Goal: Task Accomplishment & Management: Manage account settings

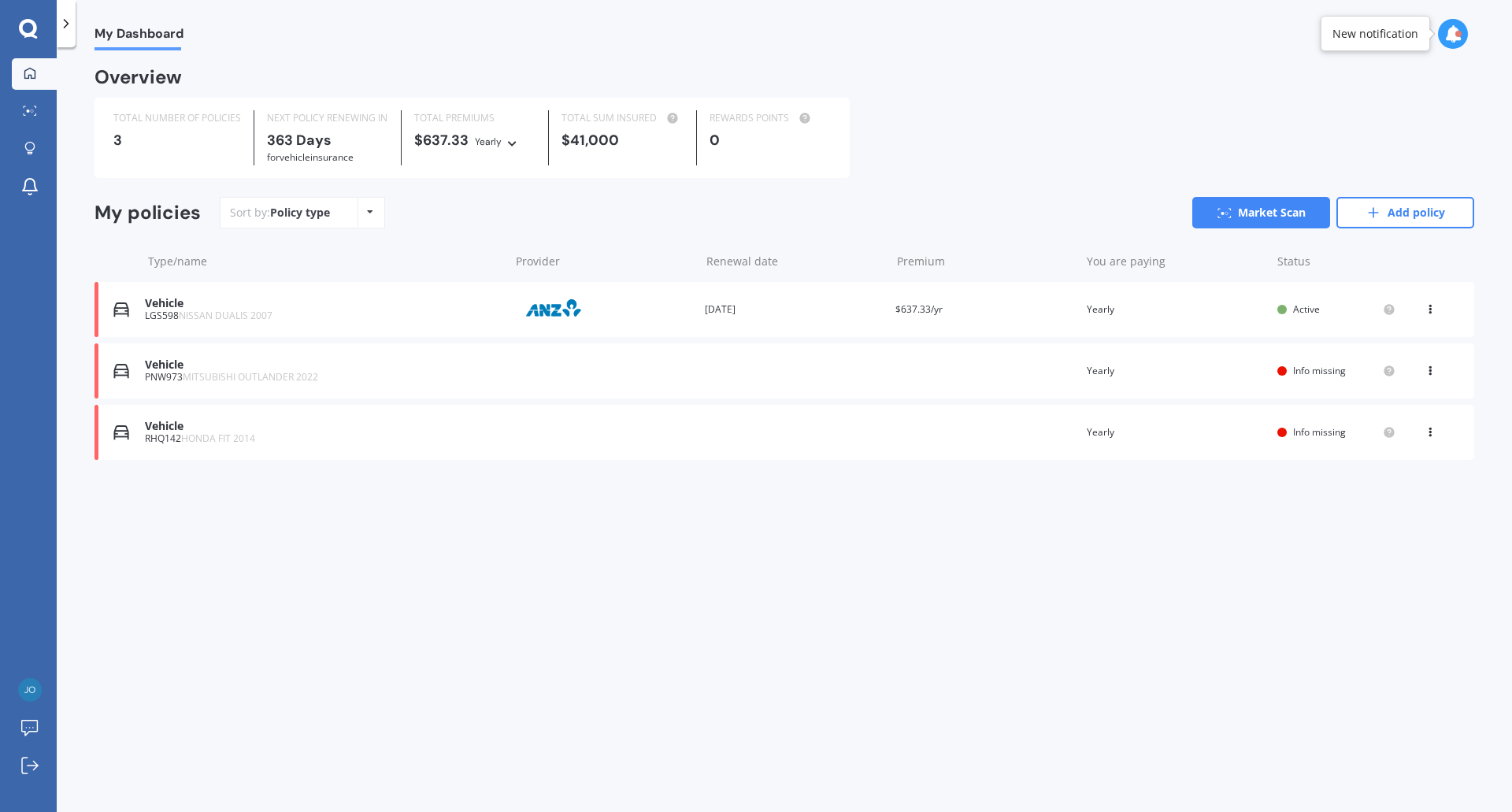
click at [493, 368] on div "Vehicle" at bounding box center [323, 365] width 357 height 14
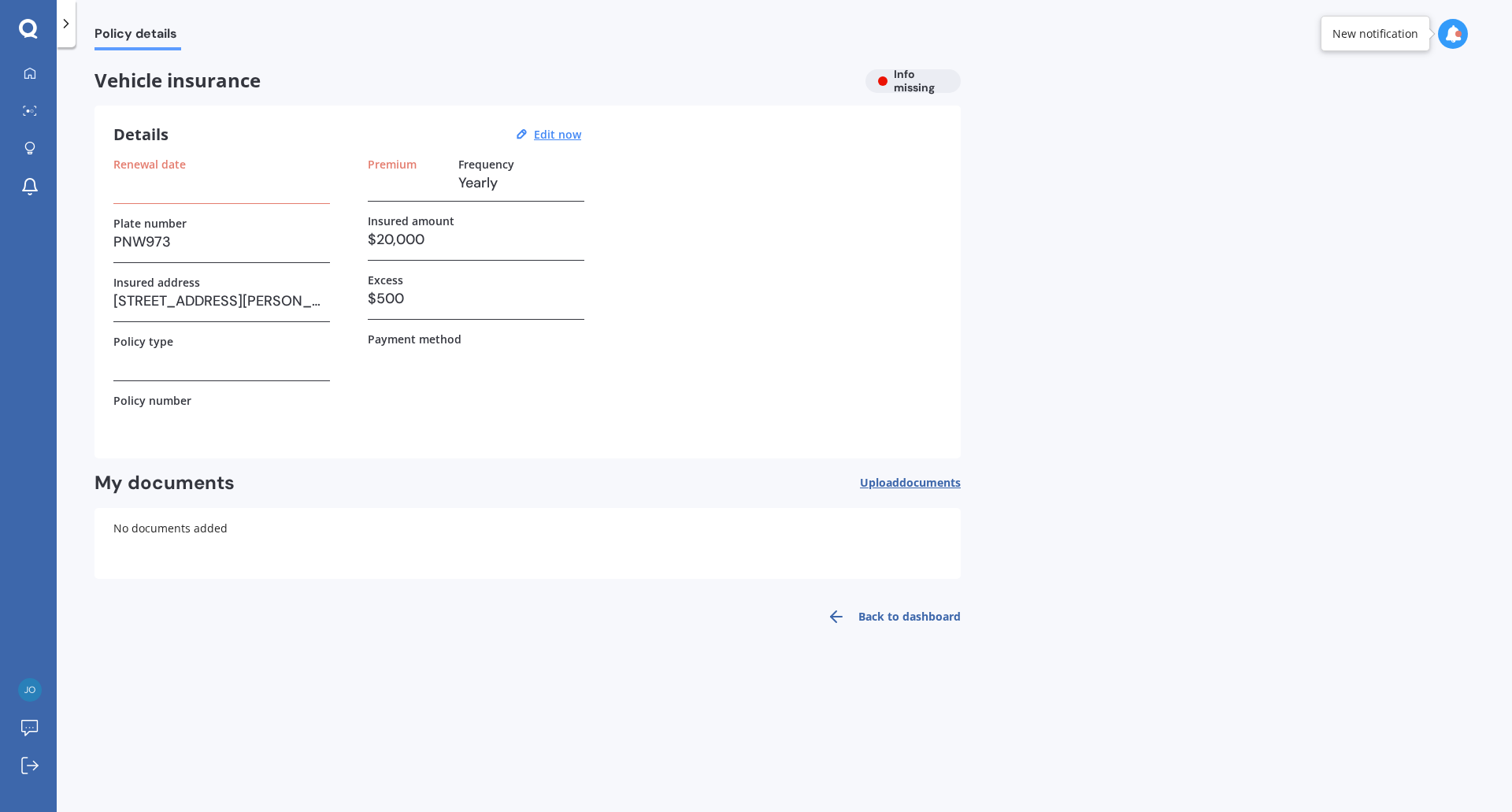
click at [222, 354] on h3 at bounding box center [221, 360] width 216 height 23
click at [138, 361] on h3 at bounding box center [221, 360] width 216 height 23
click at [551, 131] on u "Edit now" at bounding box center [557, 134] width 47 height 15
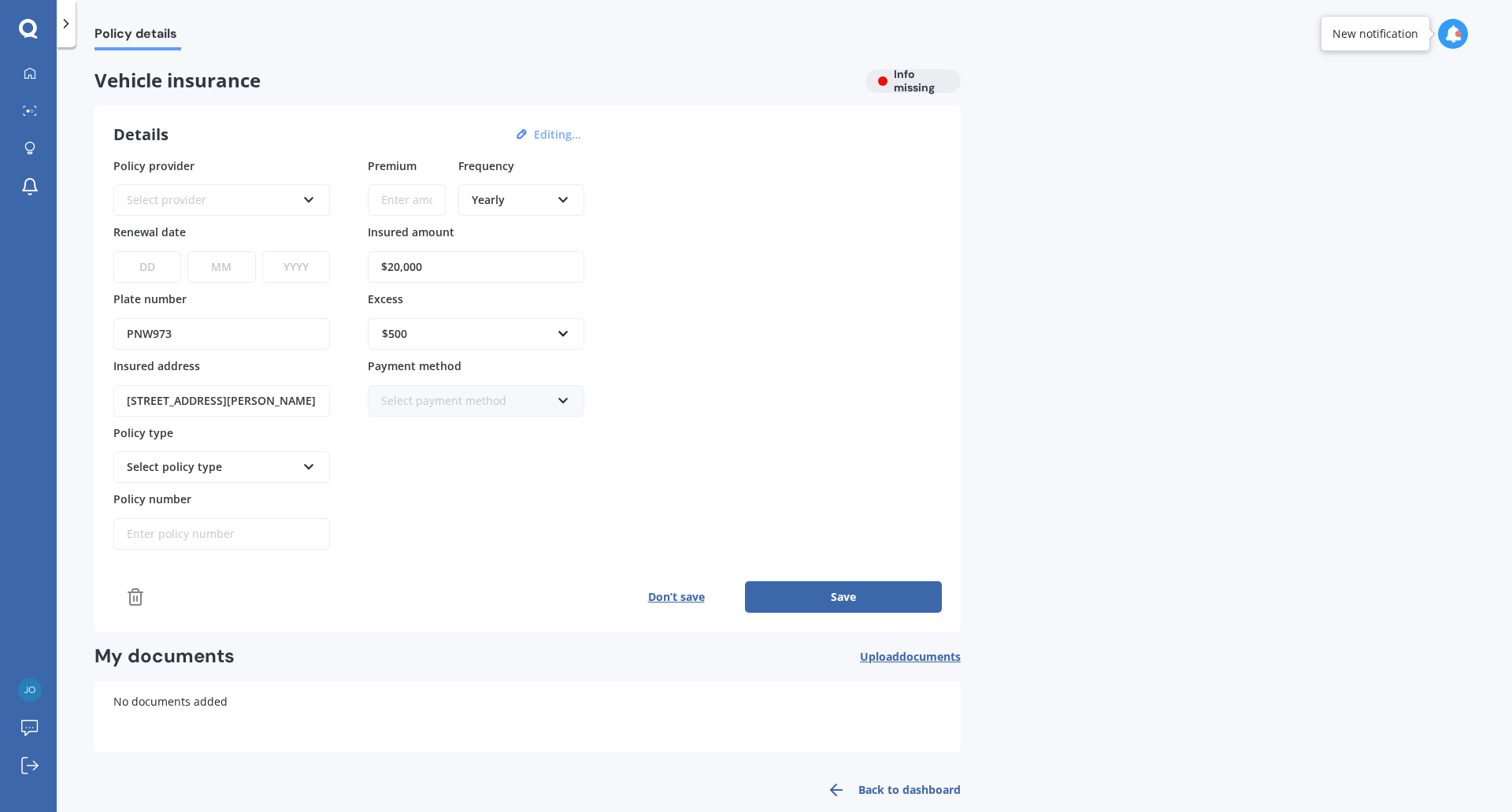
click at [189, 471] on div "Select policy type" at bounding box center [211, 468] width 169 height 18
click at [309, 463] on icon at bounding box center [309, 464] width 14 height 11
click at [303, 466] on icon at bounding box center [309, 464] width 14 height 11
click at [229, 544] on input "Policy number" at bounding box center [221, 534] width 216 height 31
type input "MPC001603472"
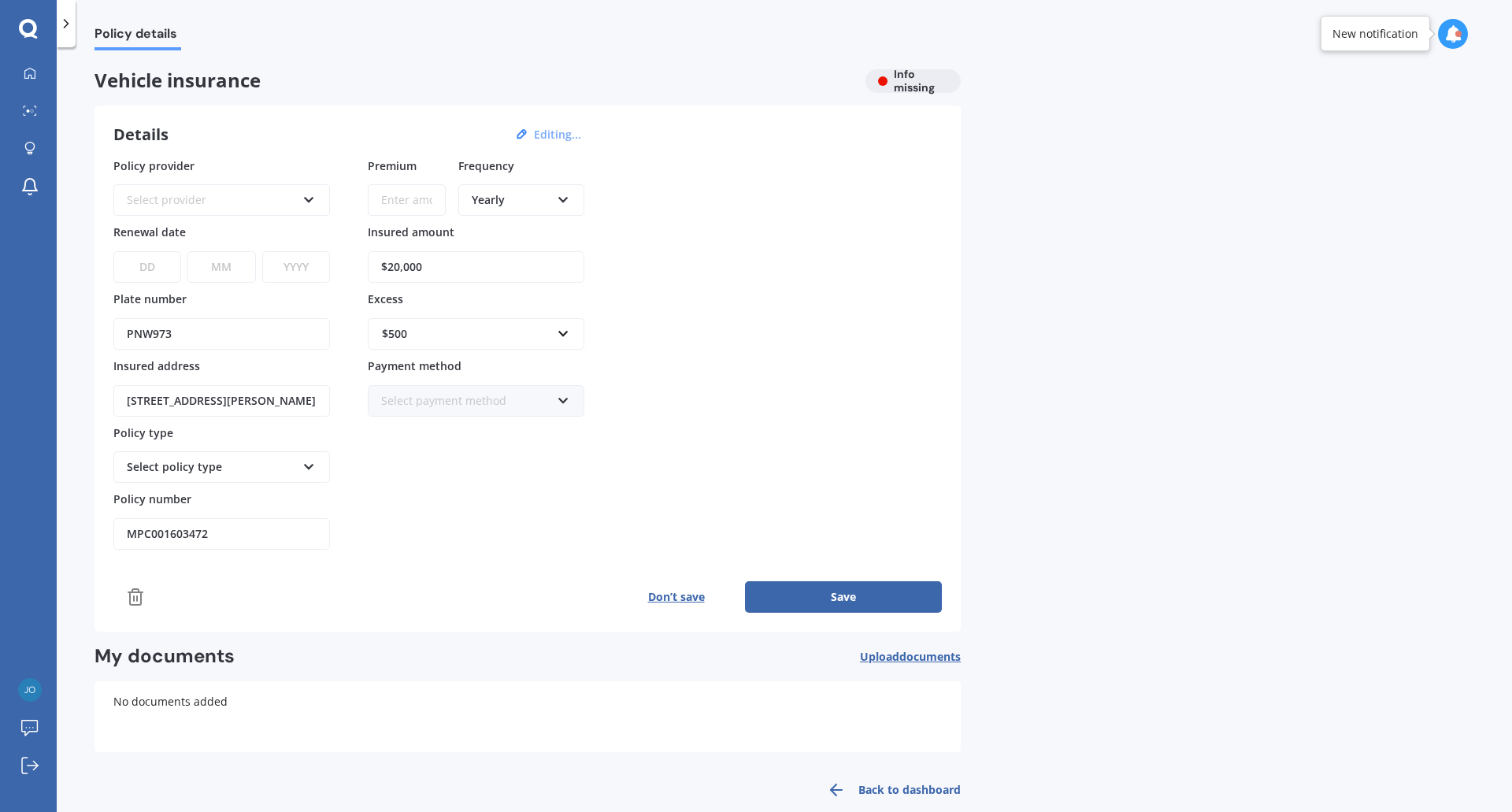
click at [816, 590] on button "Save" at bounding box center [843, 597] width 197 height 31
click at [305, 192] on icon at bounding box center [309, 197] width 14 height 11
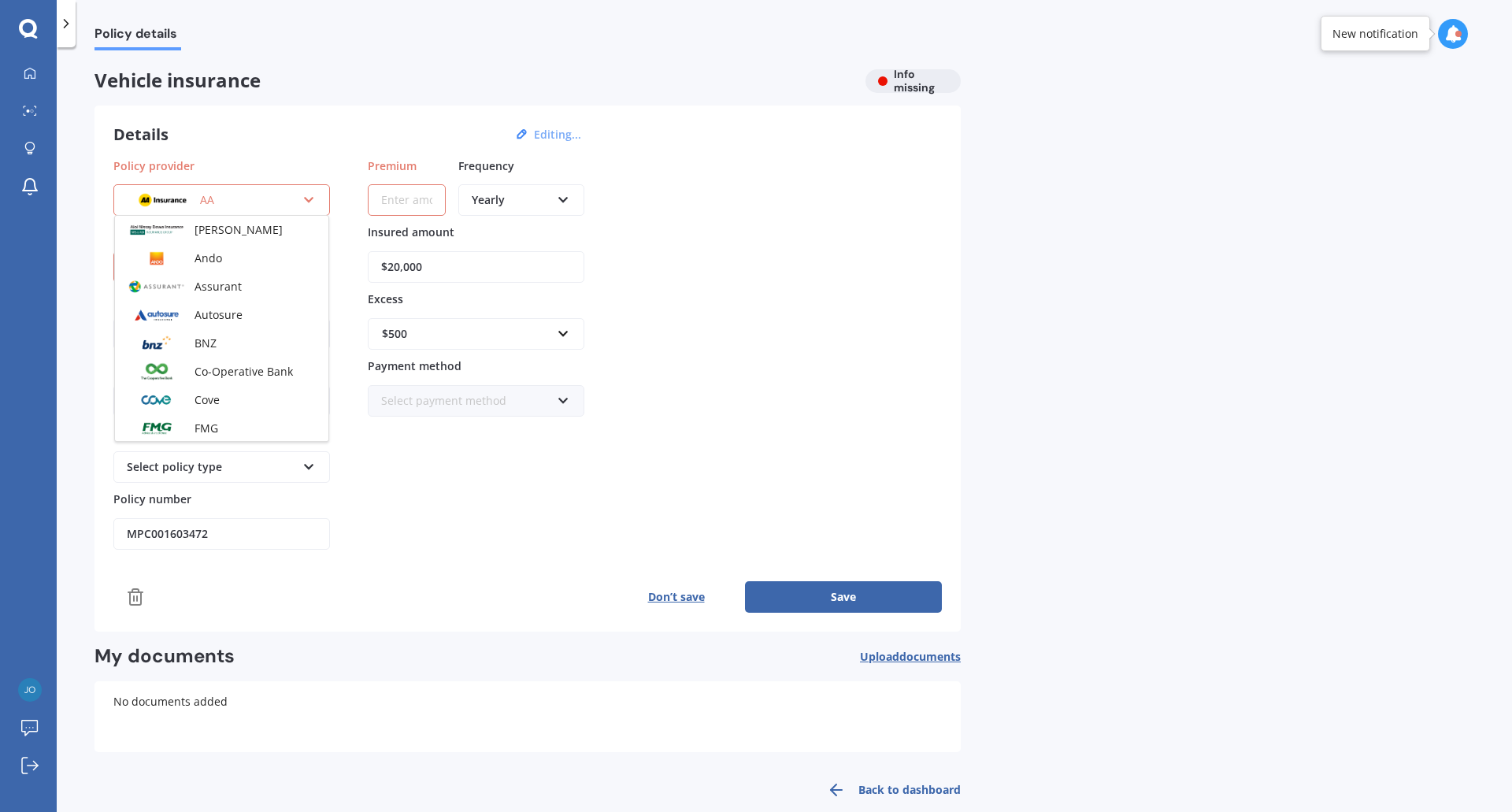
scroll to position [158, 0]
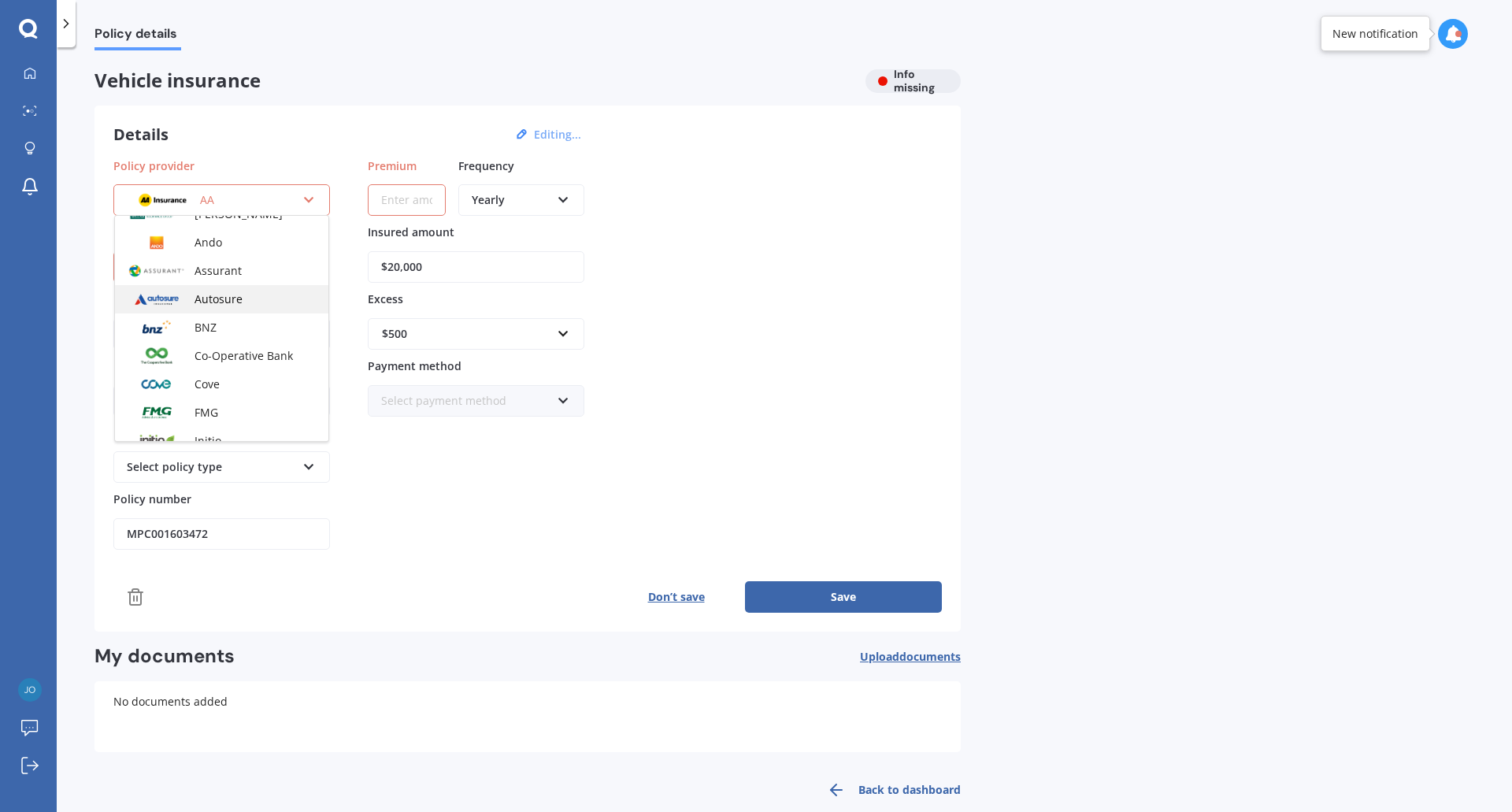
click at [233, 300] on span "Autosure" at bounding box center [218, 298] width 48 height 15
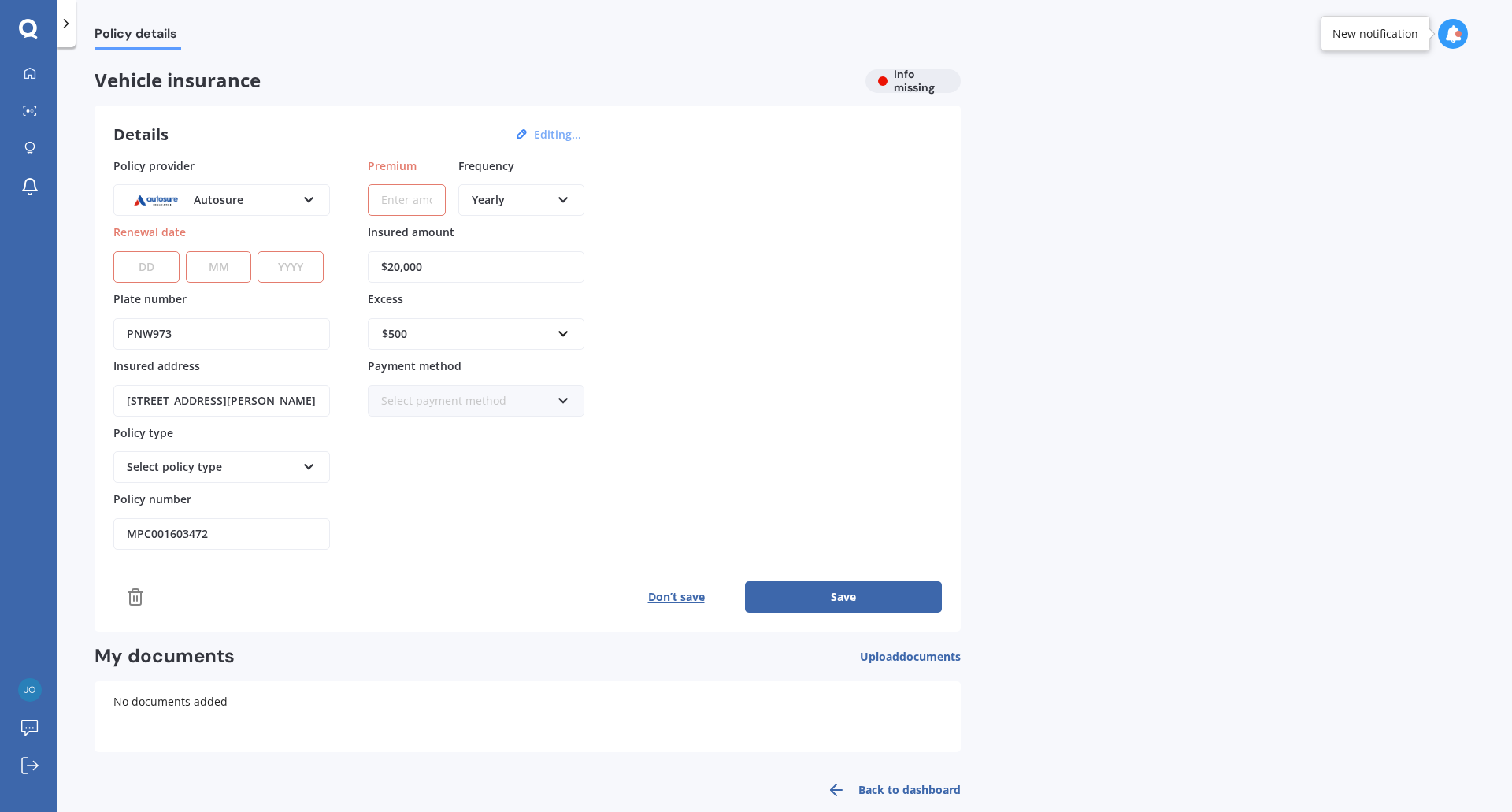
click at [144, 268] on select "DD 01 02 03 04 05 06 07 08 09 10 11 12 13 14 15 16 17 18 19 20 21 22 23 24 25 2…" at bounding box center [147, 267] width 67 height 31
select select "13"
click at [113, 251] on select "DD 01 02 03 04 05 06 07 08 09 10 11 12 13 14 15 16 17 18 19 20 21 22 23 24 25 2…" at bounding box center [147, 267] width 67 height 31
click at [208, 257] on select "MM 01 02 03 04 05 06 07 08 09 10 11 12" at bounding box center [219, 267] width 67 height 31
select select "11"
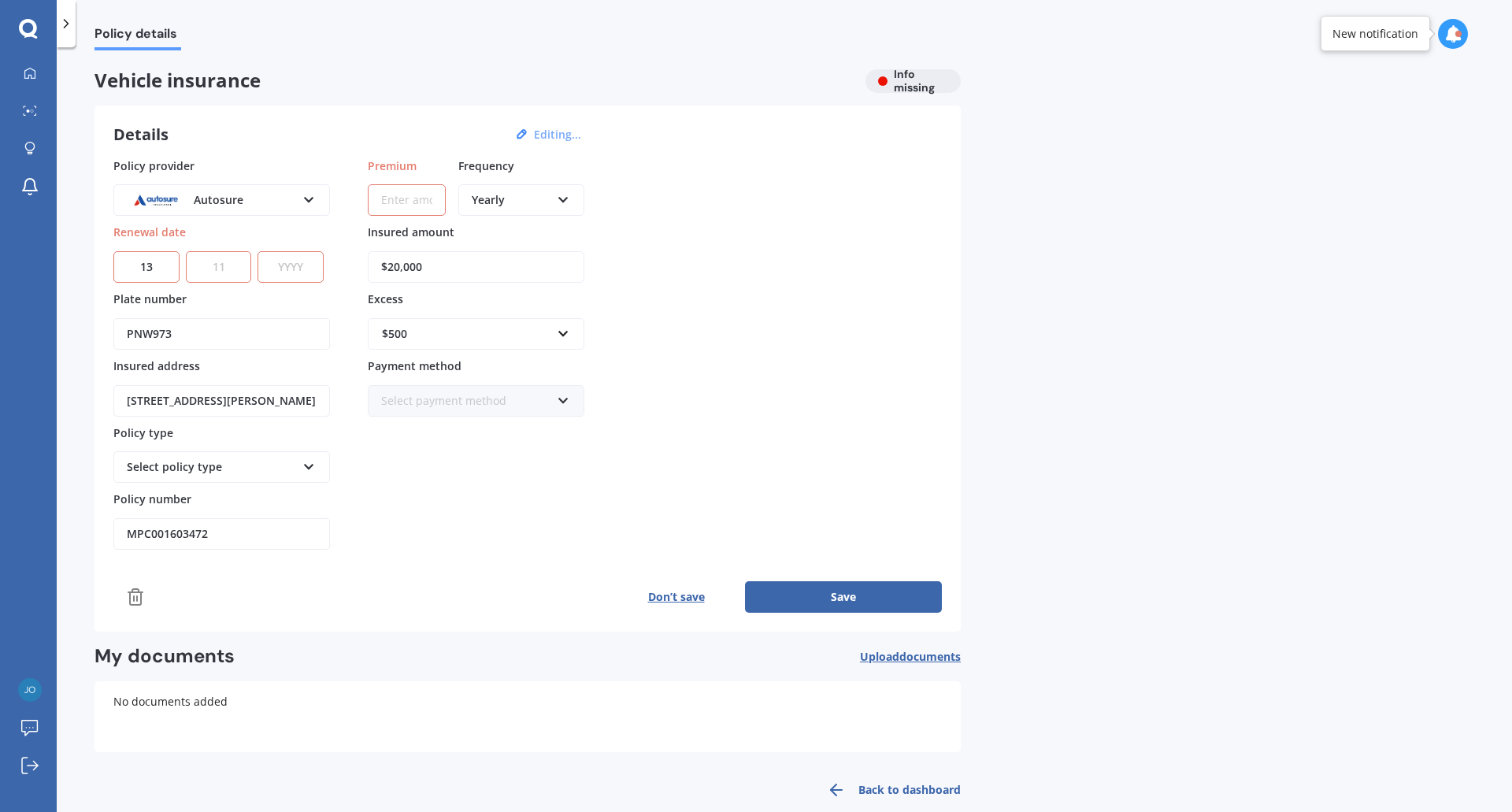
click at [186, 251] on select "MM 01 02 03 04 05 06 07 08 09 10 11 12" at bounding box center [219, 267] width 67 height 31
click at [283, 258] on select "YYYY 2027 2026 2025 2024 2023 2022 2021 2020 2019 2018 2017 2016 2015 2014 2013…" at bounding box center [290, 267] width 67 height 31
select select "2025"
click at [261, 251] on select "YYYY 2027 2026 2025 2024 2023 2022 2021 2020 2019 2018 2017 2016 2015 2014 2013…" at bounding box center [290, 267] width 67 height 31
click at [396, 199] on input "Premium" at bounding box center [407, 200] width 78 height 31
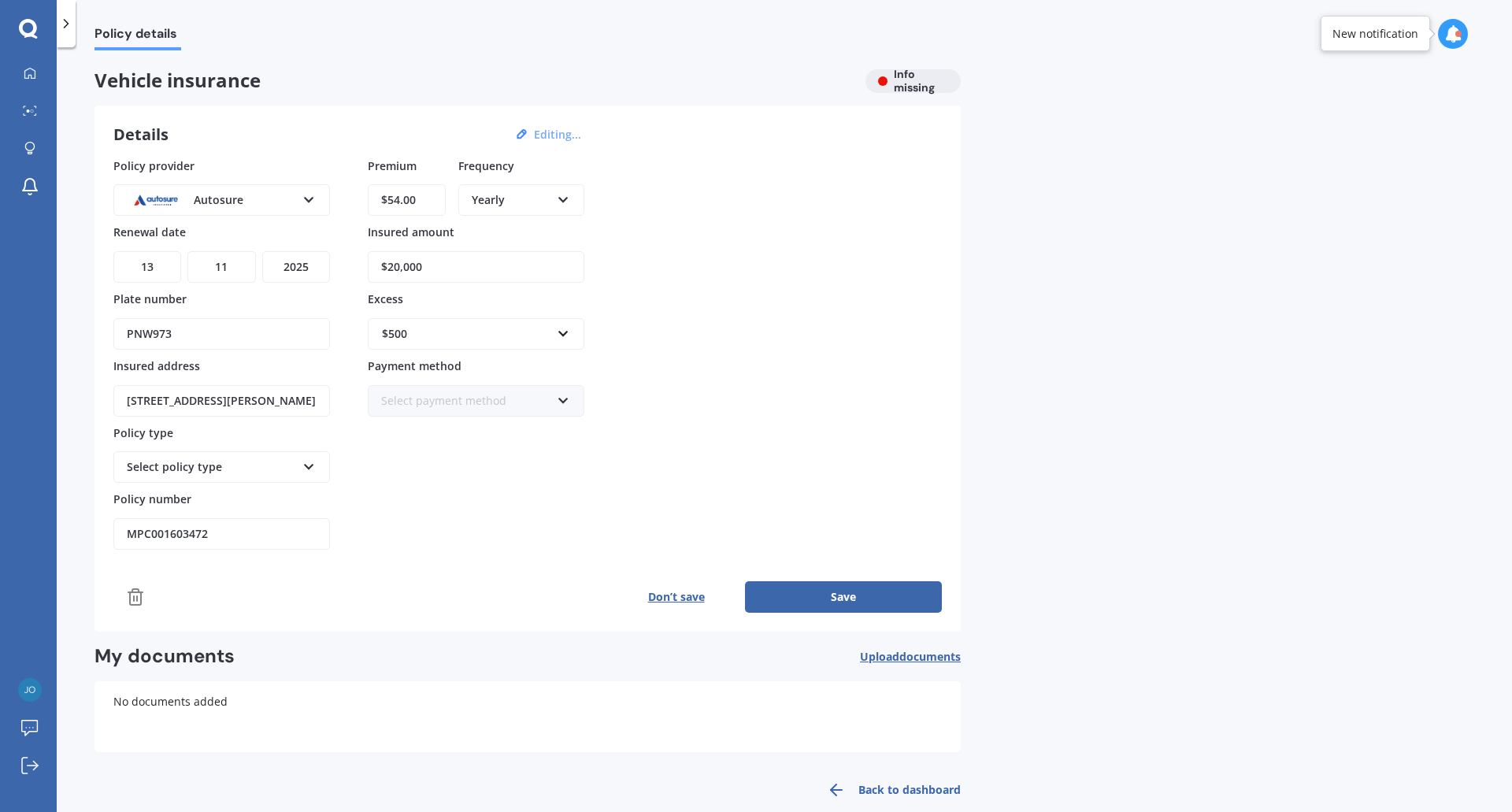
type input "$54.00"
drag, startPoint x: 419, startPoint y: 203, endPoint x: 297, endPoint y: 170, distance: 126.4
click at [297, 169] on div "Policy provider Autosure AA AMI AMP ANZ ASB [PERSON_NAME] Dowa Ando Assurant Au…" at bounding box center [527, 354] width 828 height 393
click at [839, 597] on button "Save" at bounding box center [843, 597] width 197 height 31
click at [524, 195] on div "Yearly" at bounding box center [511, 201] width 79 height 18
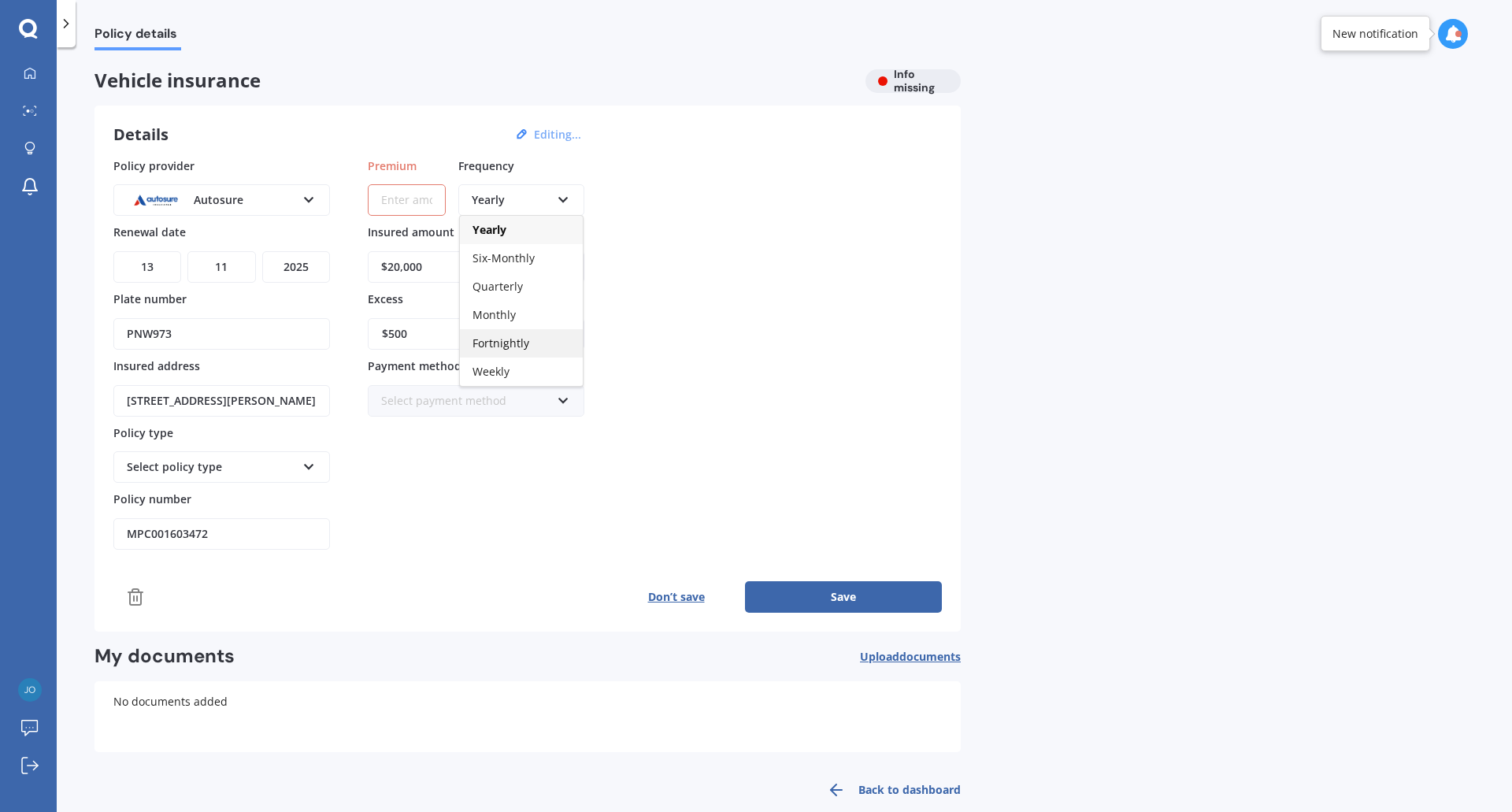
click at [504, 345] on span "Fortnightly" at bounding box center [501, 342] width 57 height 15
click at [409, 195] on input "Premium" at bounding box center [407, 200] width 78 height 31
type input "$54.75"
click at [847, 600] on button "Save" at bounding box center [843, 597] width 197 height 31
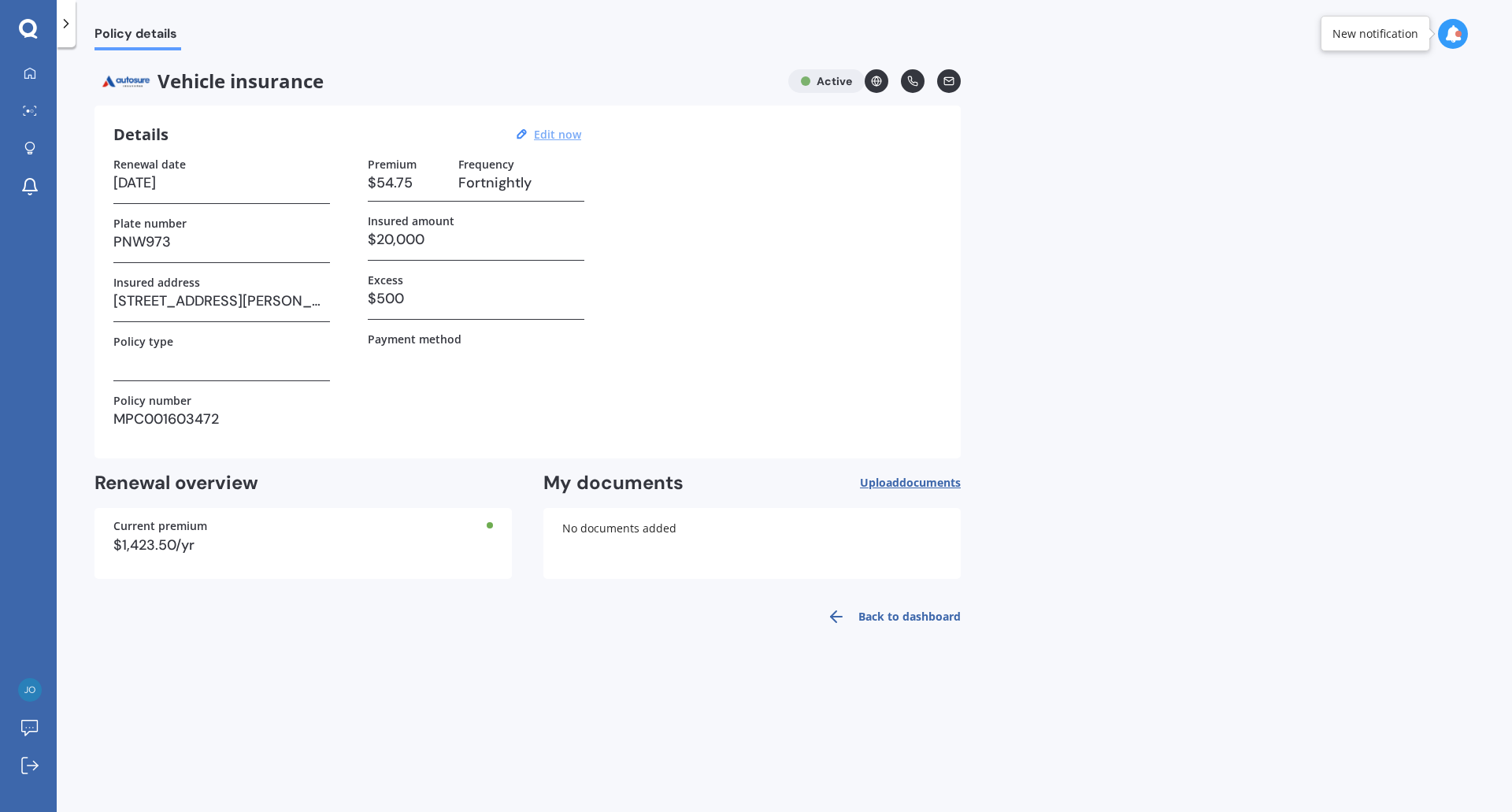
click at [908, 619] on link "Back to dashboard" at bounding box center [889, 616] width 144 height 38
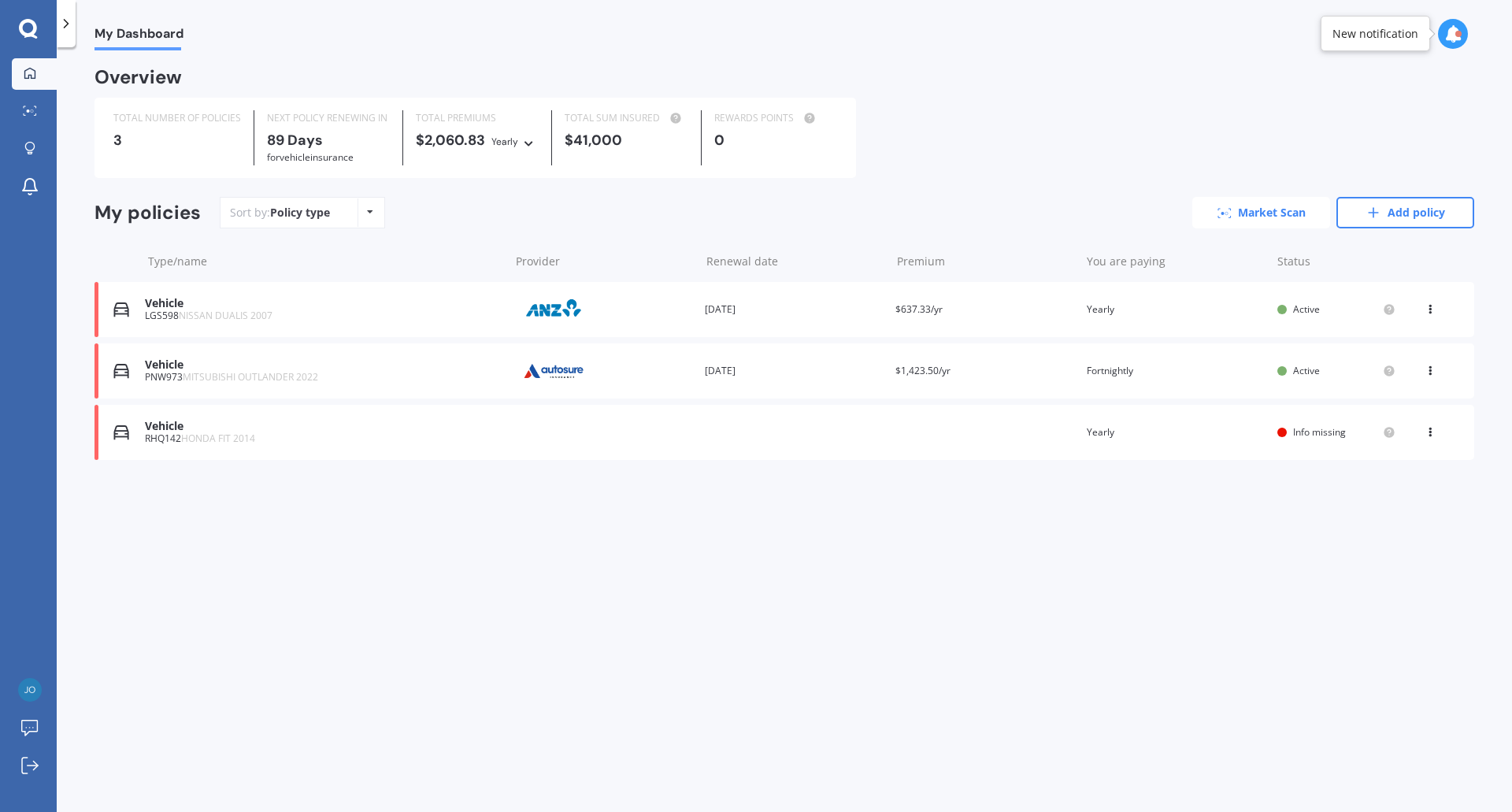
click at [1247, 222] on link "Market Scan" at bounding box center [1261, 212] width 138 height 31
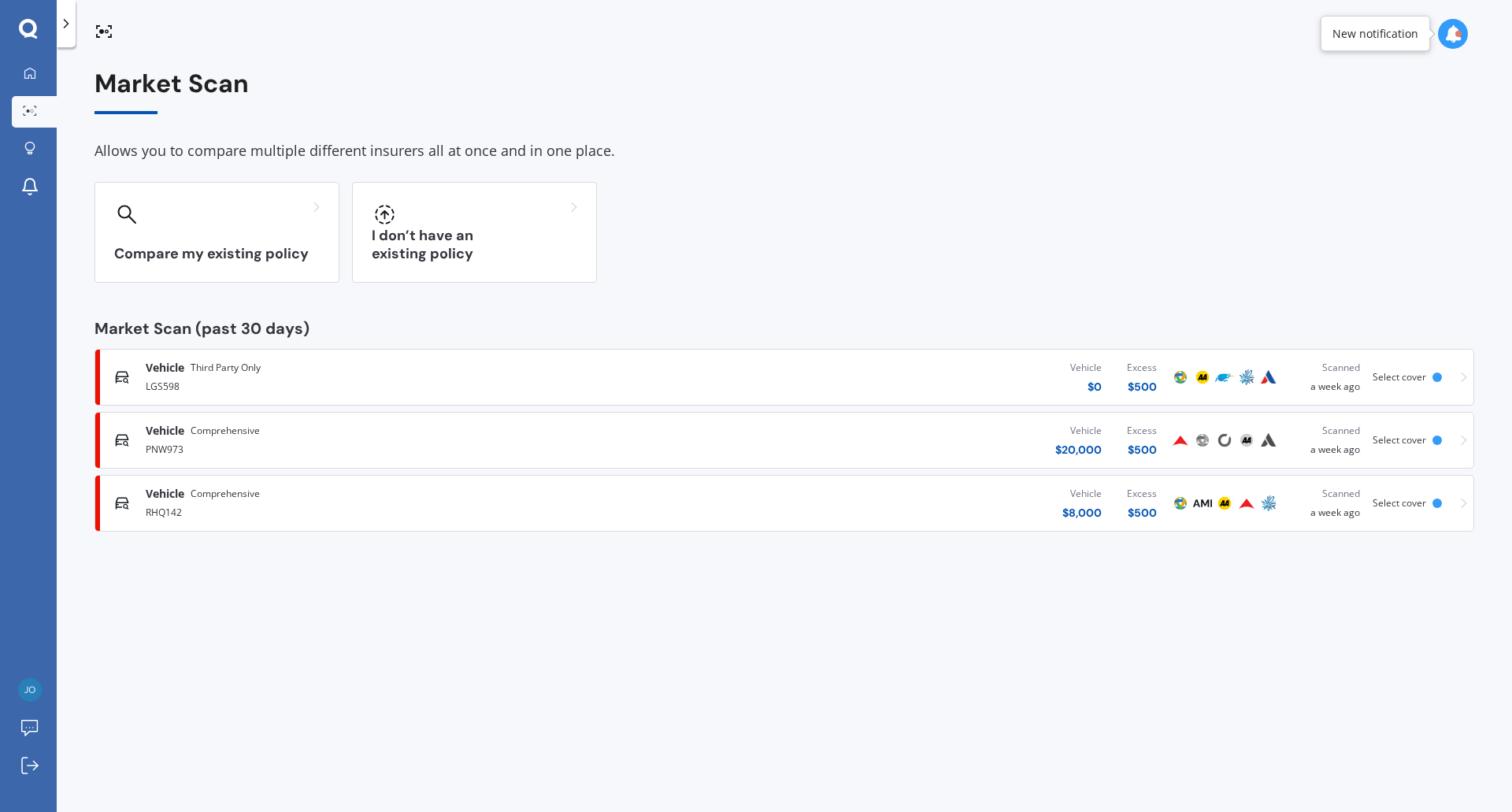
click at [1461, 441] on icon at bounding box center [1464, 439] width 6 height 11
